Goal: Check status: Check status

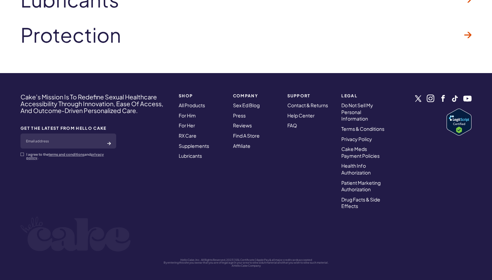
scroll to position [2165, 0]
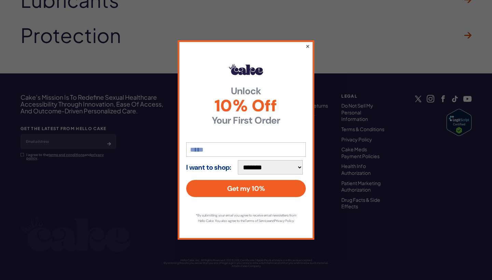
click at [307, 45] on button "×" at bounding box center [308, 46] width 4 height 8
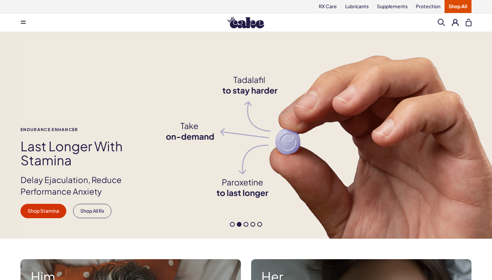
scroll to position [0, 0]
click at [456, 24] on button at bounding box center [455, 22] width 7 height 7
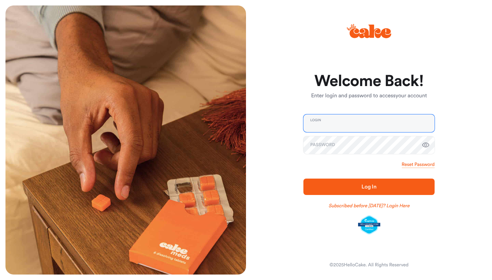
type input "**********"
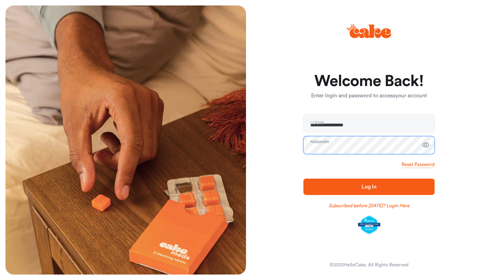
click at [369, 187] on button "Log In" at bounding box center [369, 187] width 131 height 16
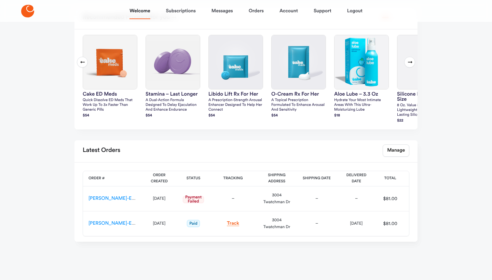
scroll to position [191, 0]
click at [120, 197] on link "HC-ED-ES-00160920" at bounding box center [123, 198] width 69 height 5
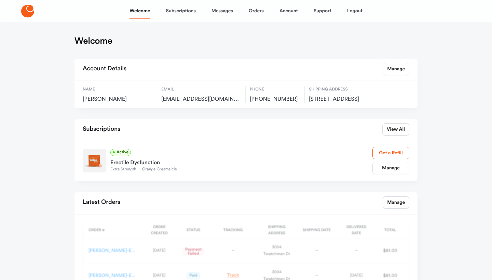
scroll to position [59, 0]
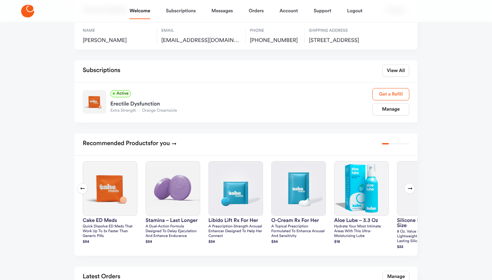
click at [389, 101] on link "Get a Refill" at bounding box center [391, 94] width 37 height 12
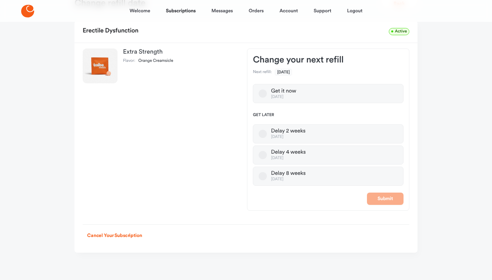
scroll to position [19, 0]
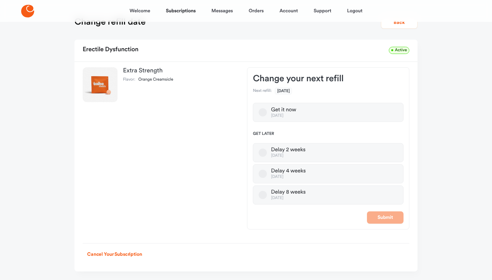
click at [264, 115] on button "Get it now Oct 10, 2025" at bounding box center [263, 112] width 8 height 8
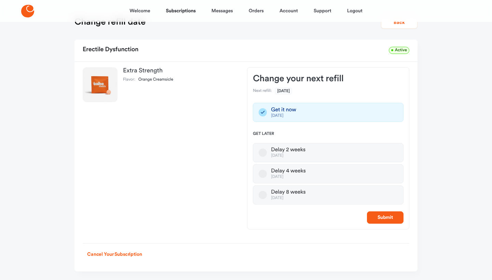
click at [264, 110] on icon "button" at bounding box center [263, 112] width 8 height 8
click at [400, 24] on button "Back" at bounding box center [399, 22] width 37 height 12
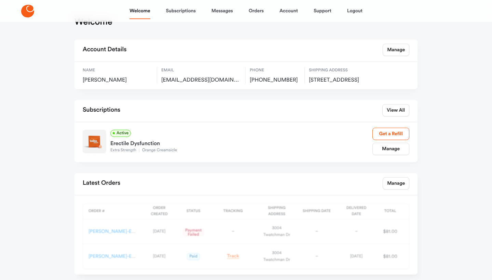
scroll to position [59, 0]
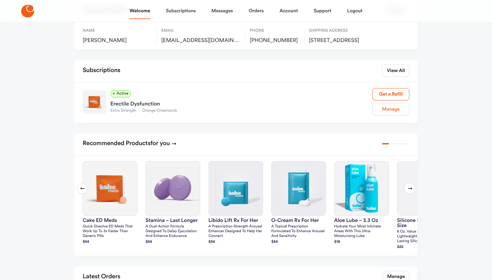
click at [393, 115] on link "Manage" at bounding box center [391, 109] width 37 height 12
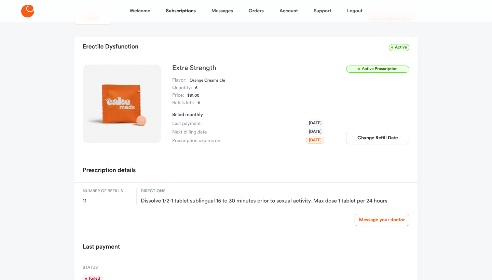
scroll to position [24, 0]
click at [374, 69] on span "Active Prescription" at bounding box center [377, 68] width 63 height 7
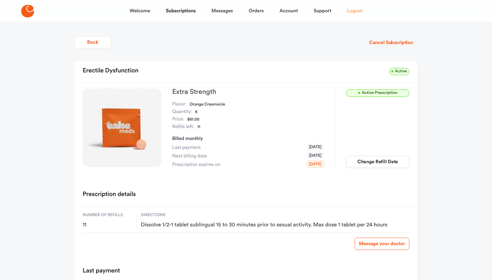
scroll to position [0, 0]
click at [325, 11] on link "Support" at bounding box center [323, 11] width 18 height 16
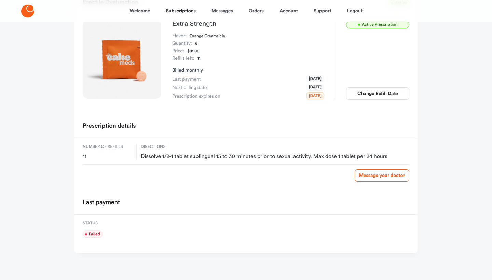
scroll to position [68, 0]
click at [377, 176] on link "Message your doctor" at bounding box center [382, 176] width 55 height 12
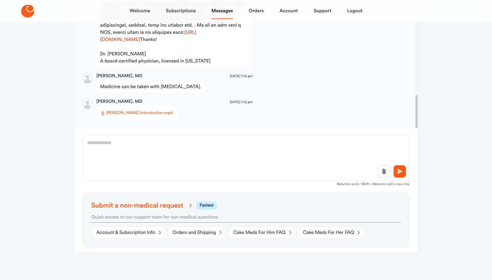
scroll to position [104, 0]
click at [210, 205] on span "fastest" at bounding box center [206, 206] width 21 height 8
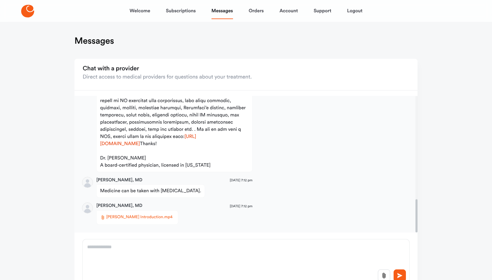
scroll to position [0, 0]
click at [256, 10] on link "Orders" at bounding box center [256, 11] width 15 height 16
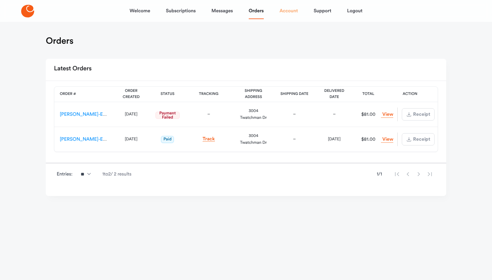
click at [291, 12] on link "Account" at bounding box center [289, 11] width 18 height 16
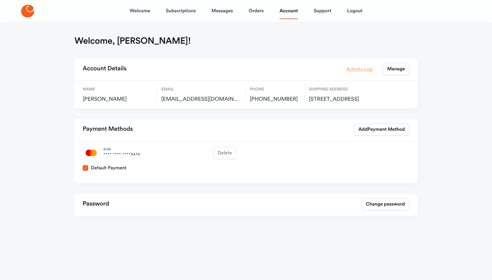
click at [360, 70] on link "Activity Log" at bounding box center [359, 69] width 26 height 8
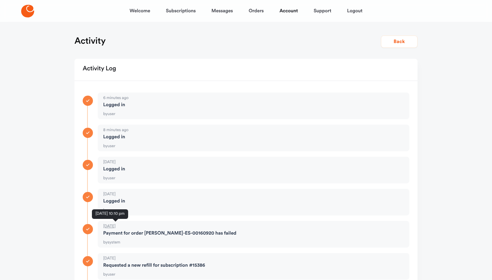
click at [113, 225] on span "5 days ago" at bounding box center [110, 227] width 15 height 6
click at [113, 232] on strong "payment for order HC-ED-ES-00160920 has failed" at bounding box center [169, 233] width 133 height 7
click at [113, 238] on div "by system" at bounding box center [256, 242] width 306 height 8
click at [226, 11] on link "Messages" at bounding box center [223, 11] width 22 height 16
